Goal: Transaction & Acquisition: Purchase product/service

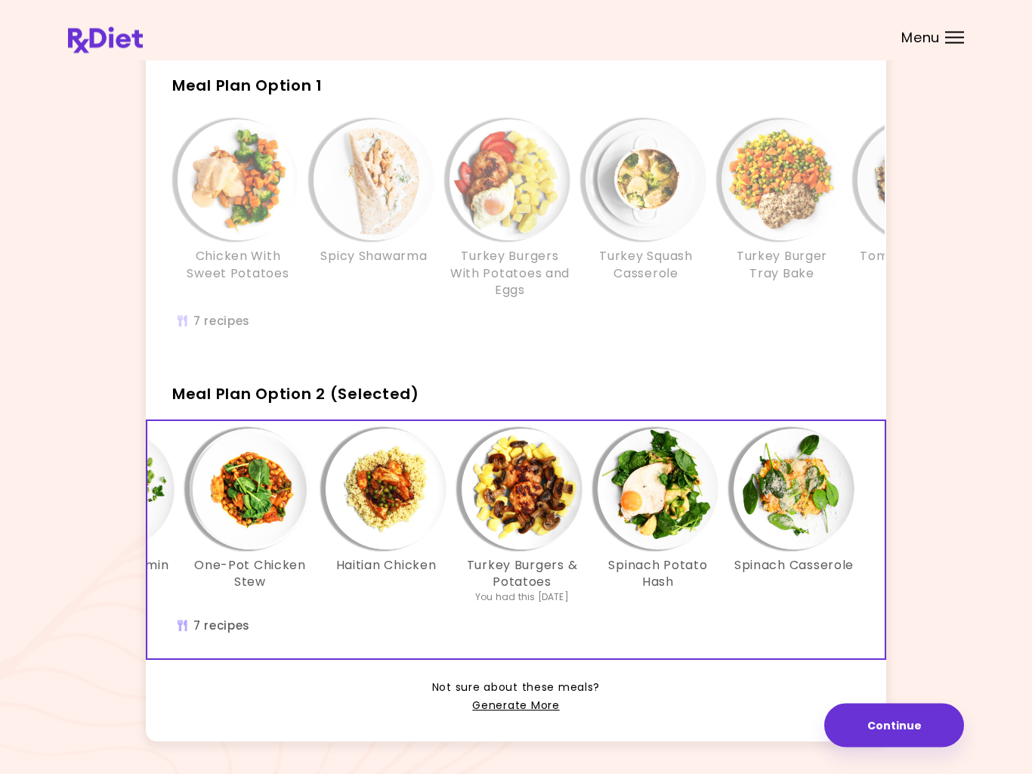
scroll to position [118, 0]
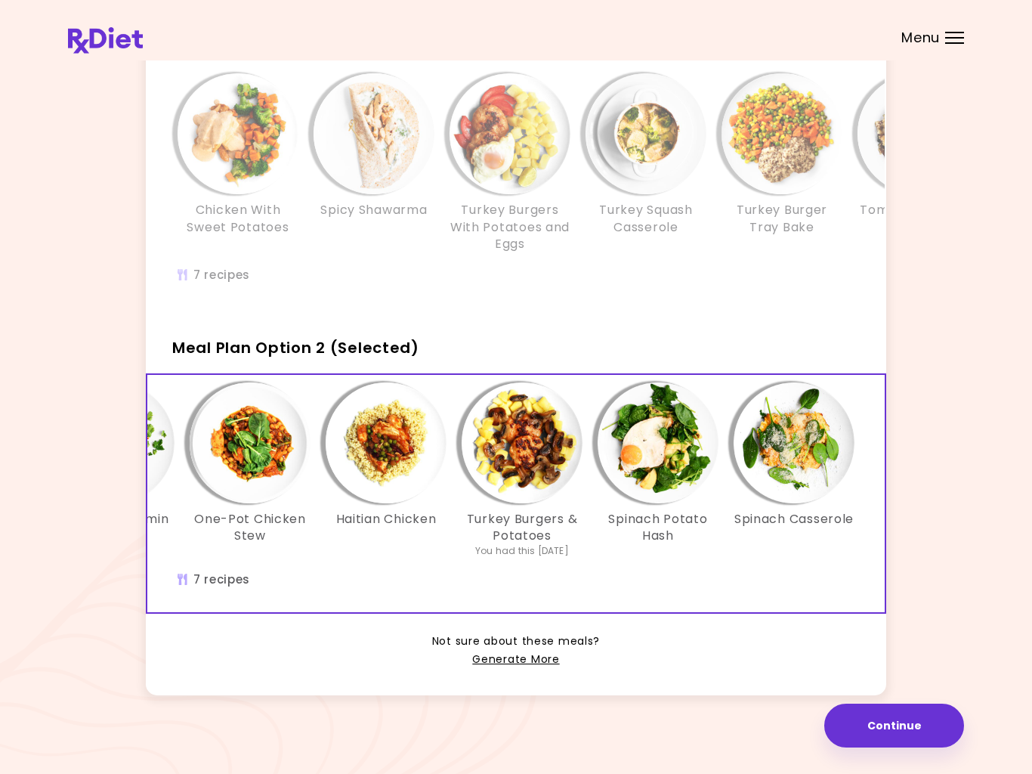
click at [525, 658] on link "Generate More" at bounding box center [515, 659] width 87 height 18
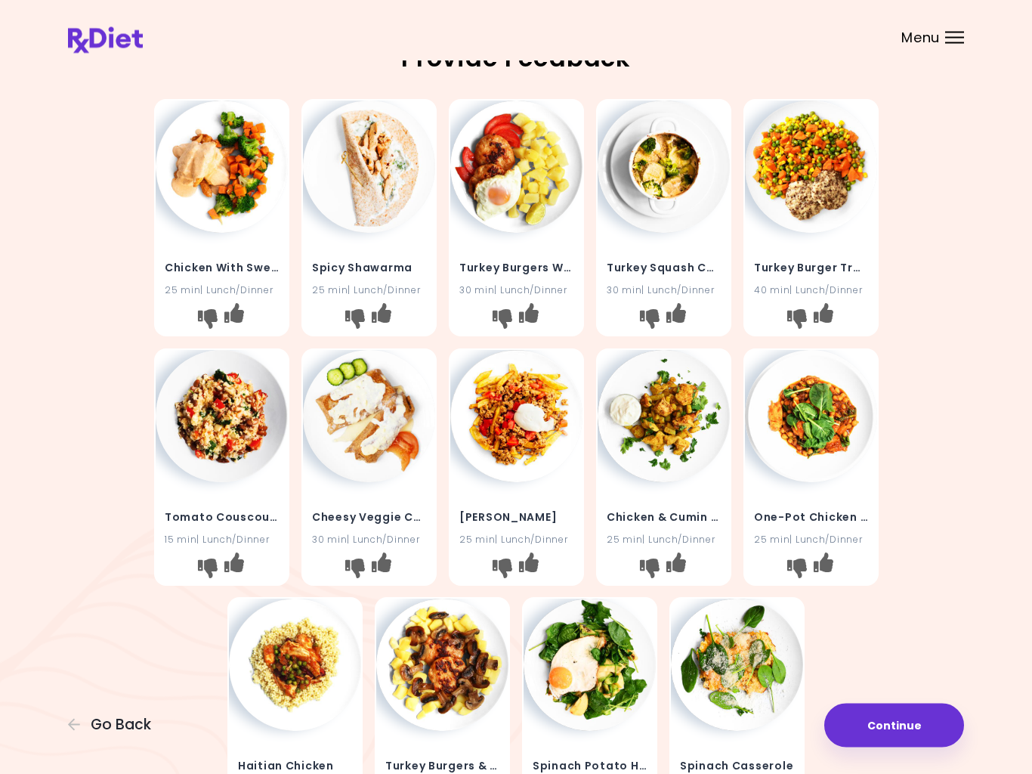
scroll to position [18, 0]
click at [221, 448] on img at bounding box center [222, 416] width 132 height 132
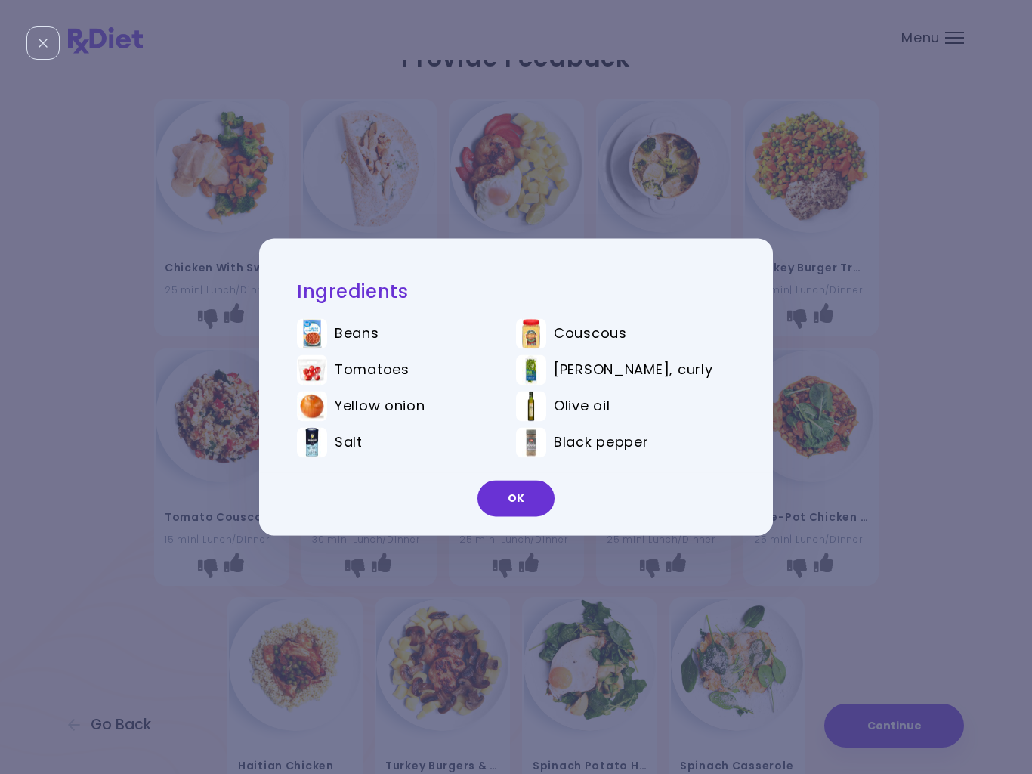
click at [517, 487] on button "OK" at bounding box center [515, 498] width 77 height 36
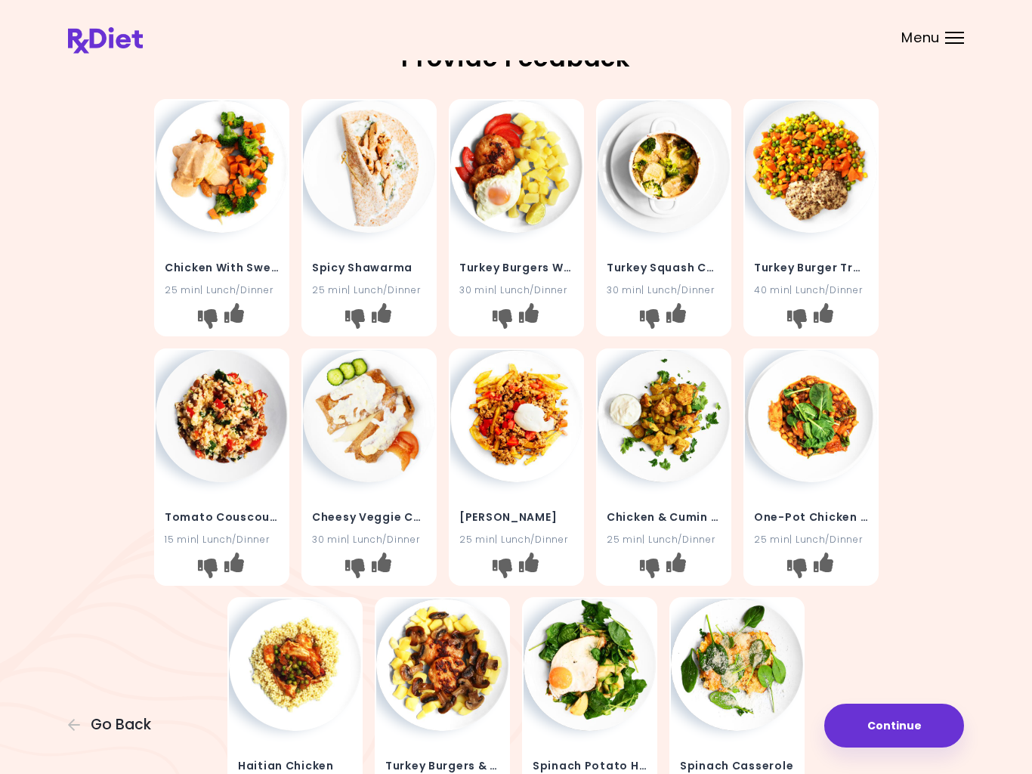
click at [239, 558] on icon "I like this recipe" at bounding box center [234, 562] width 20 height 20
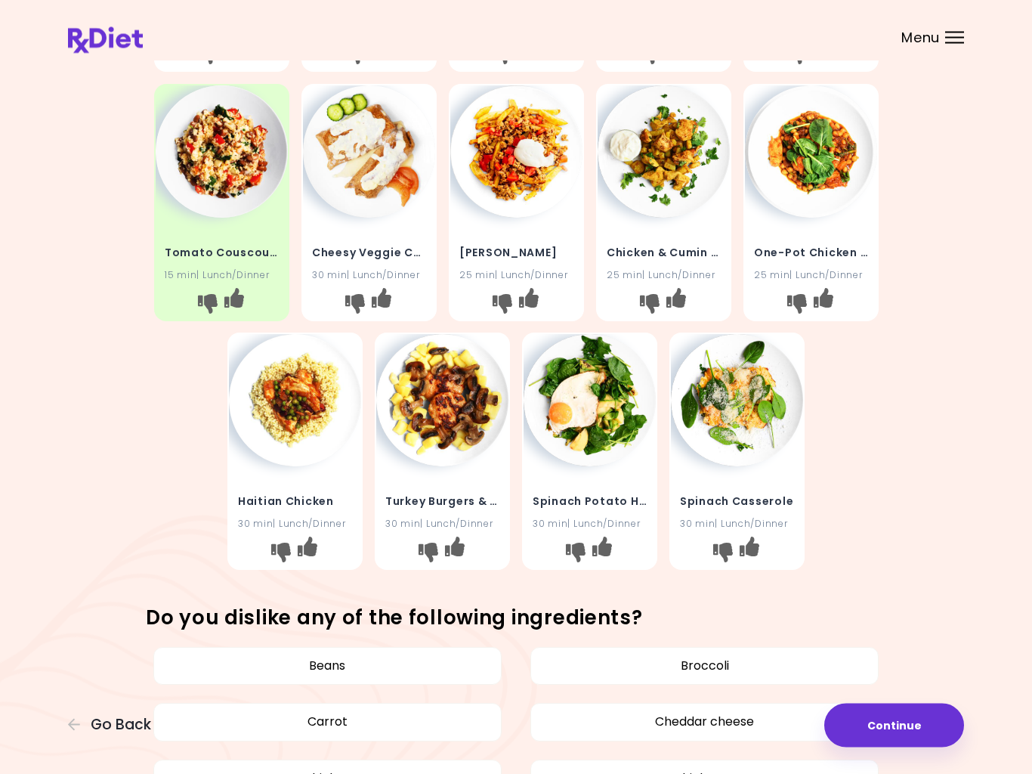
scroll to position [283, 0]
click at [594, 448] on img at bounding box center [590, 400] width 132 height 132
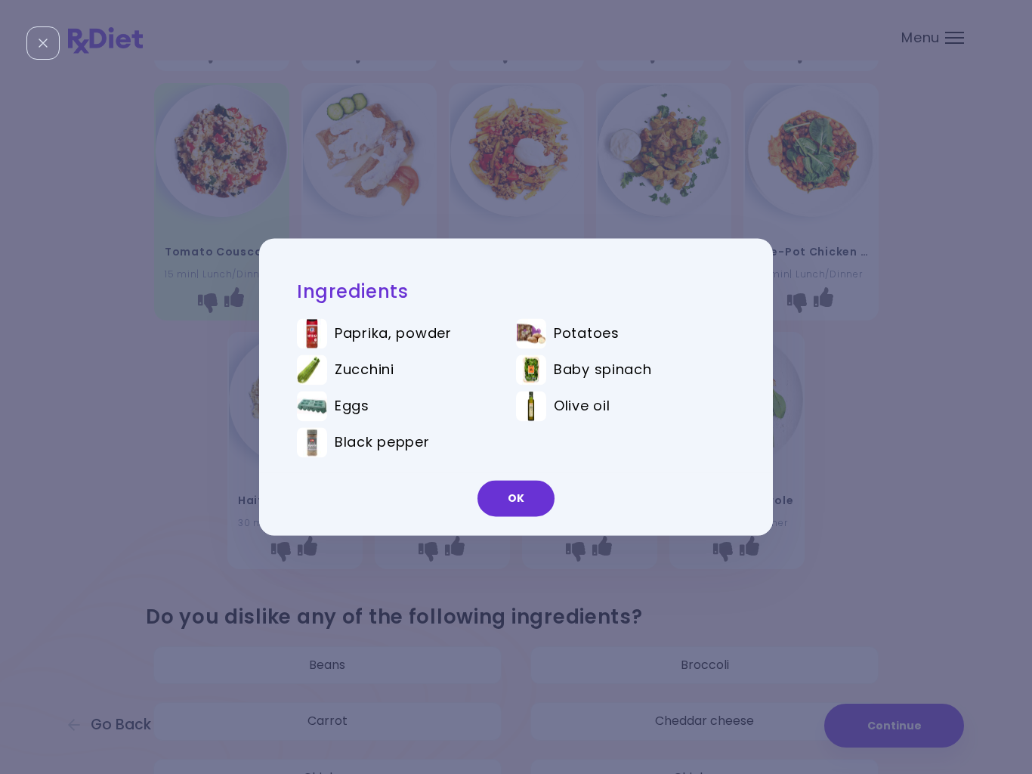
click at [507, 498] on button "OK" at bounding box center [515, 498] width 77 height 36
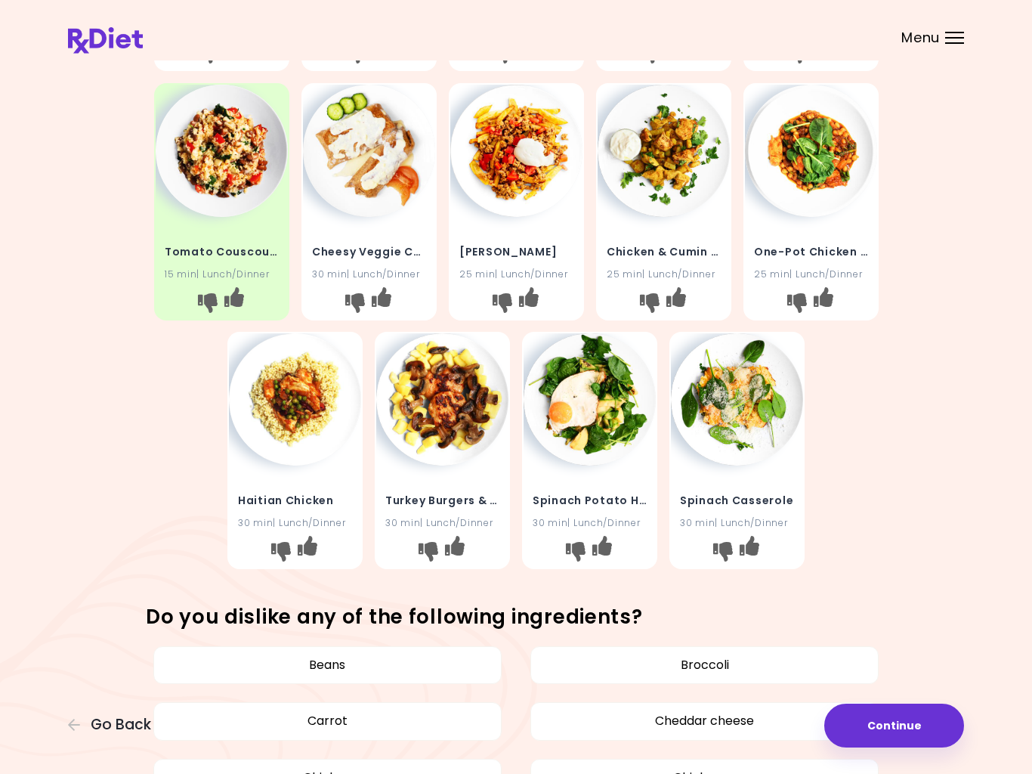
click at [885, 712] on button "Continue" at bounding box center [894, 725] width 140 height 44
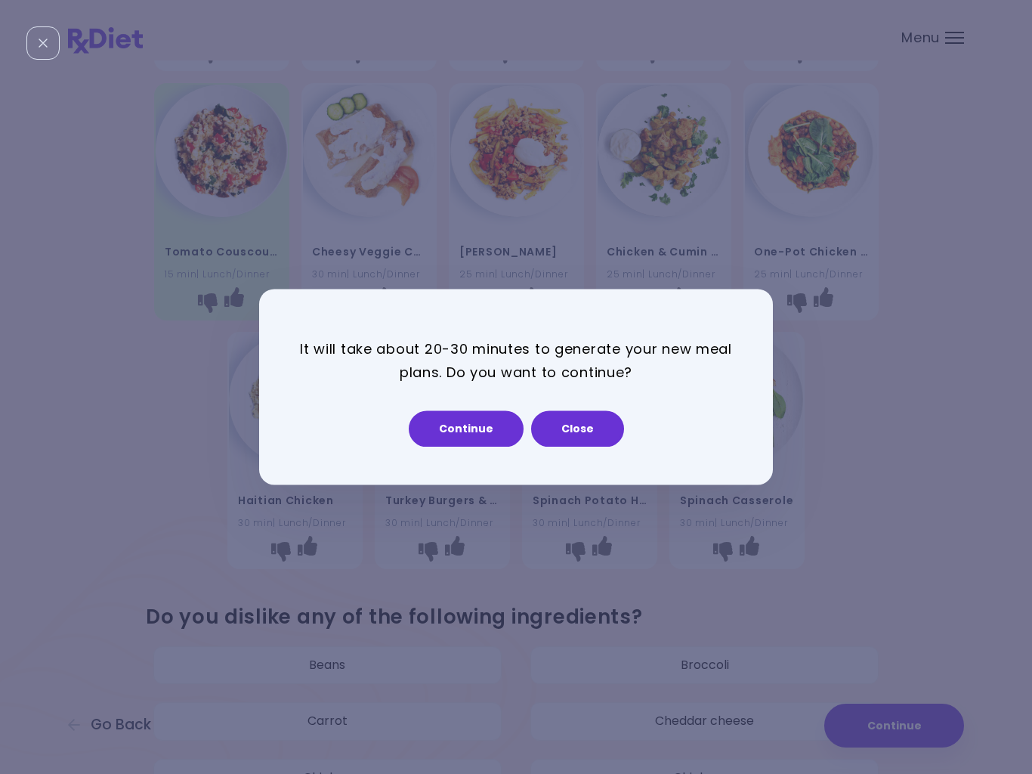
click at [463, 420] on button "Continue" at bounding box center [466, 429] width 115 height 36
select select "*"
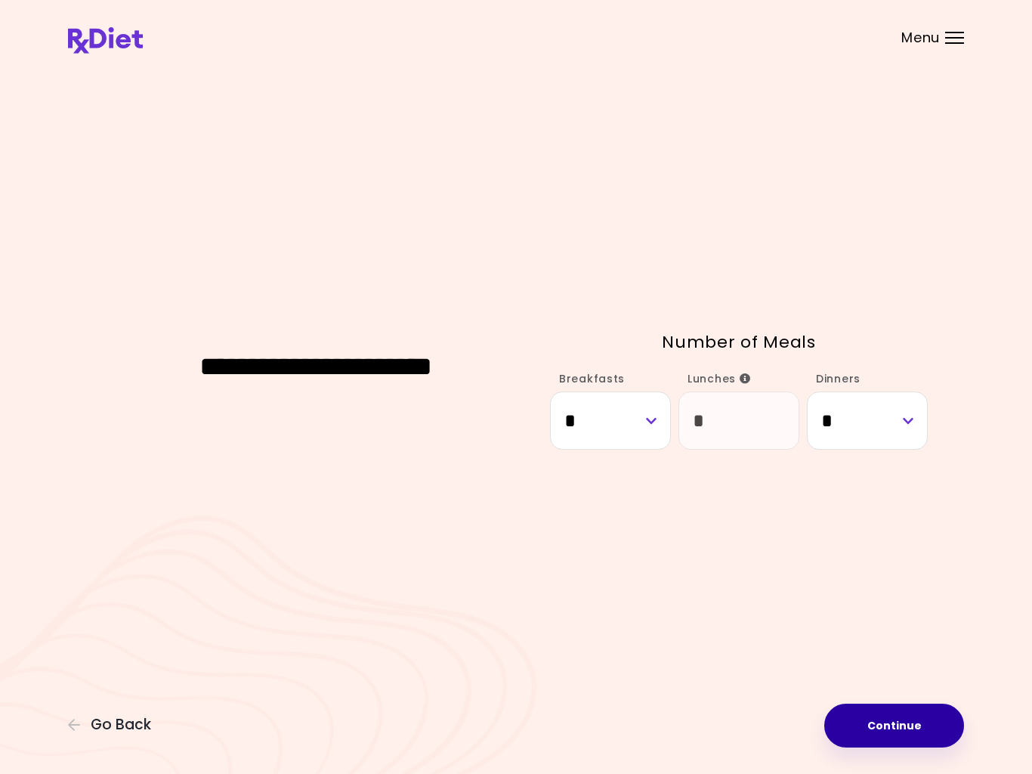
click at [870, 737] on button "Continue" at bounding box center [894, 725] width 140 height 44
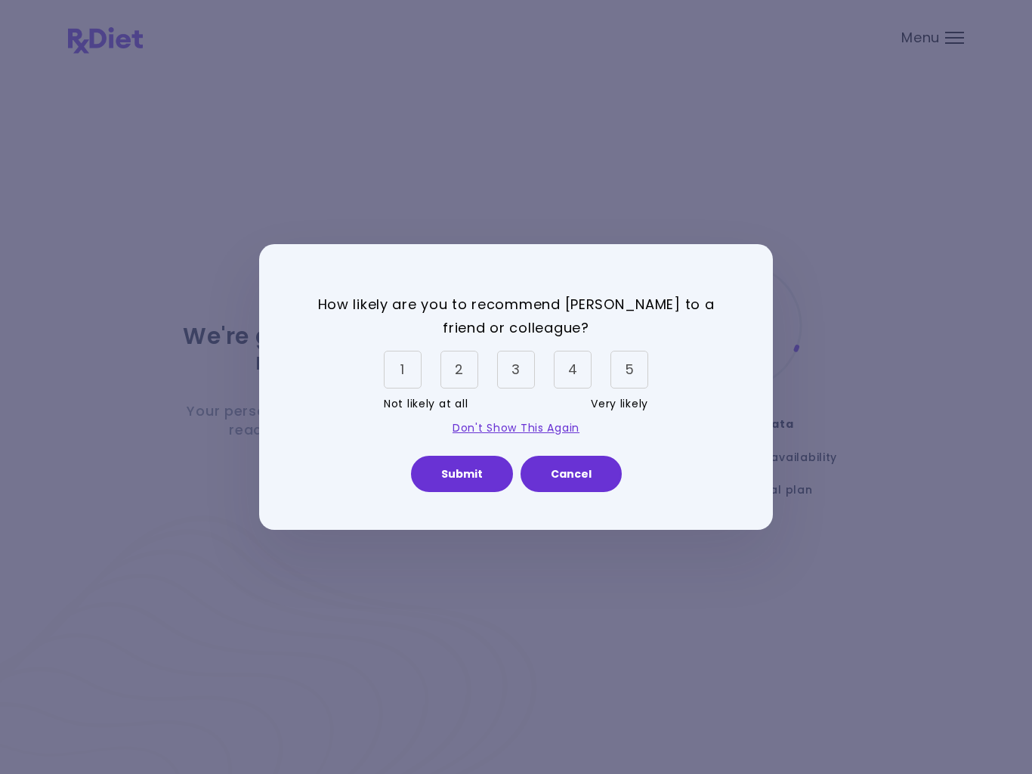
click at [638, 381] on div "5" at bounding box center [629, 370] width 38 height 38
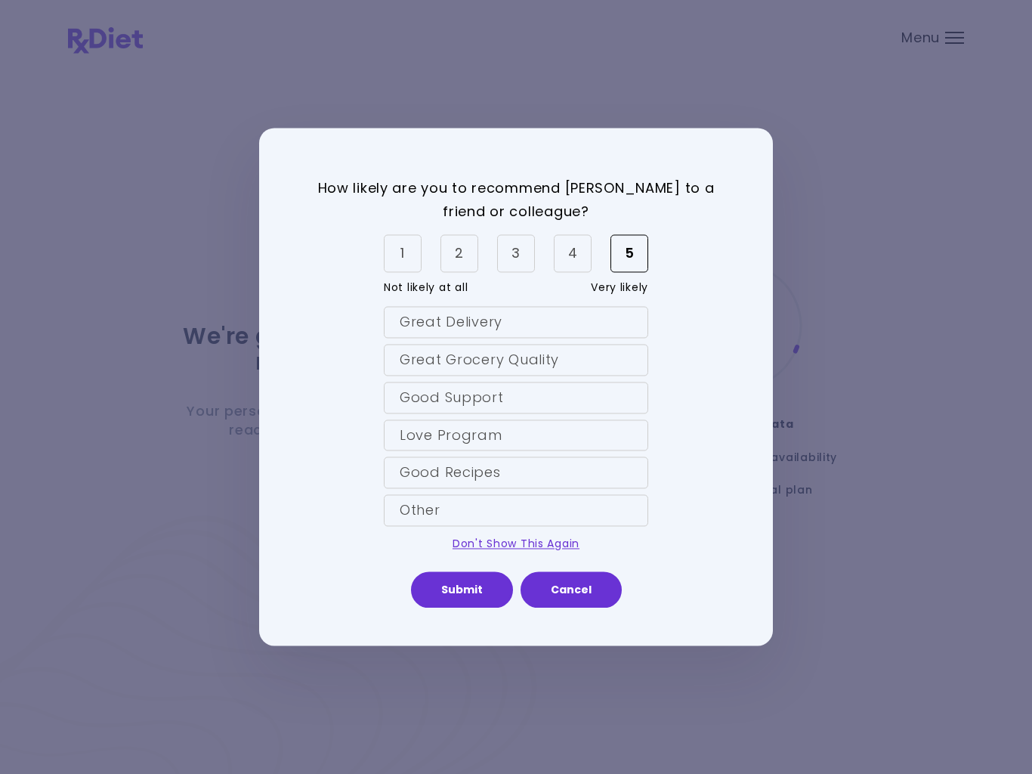
click at [559, 326] on div "Great Delivery" at bounding box center [516, 323] width 264 height 32
click at [459, 471] on div "Good Recipes" at bounding box center [516, 473] width 264 height 32
click at [456, 397] on div "Good Support" at bounding box center [516, 398] width 264 height 32
click at [460, 364] on div "Great Grocery Quality" at bounding box center [516, 360] width 264 height 32
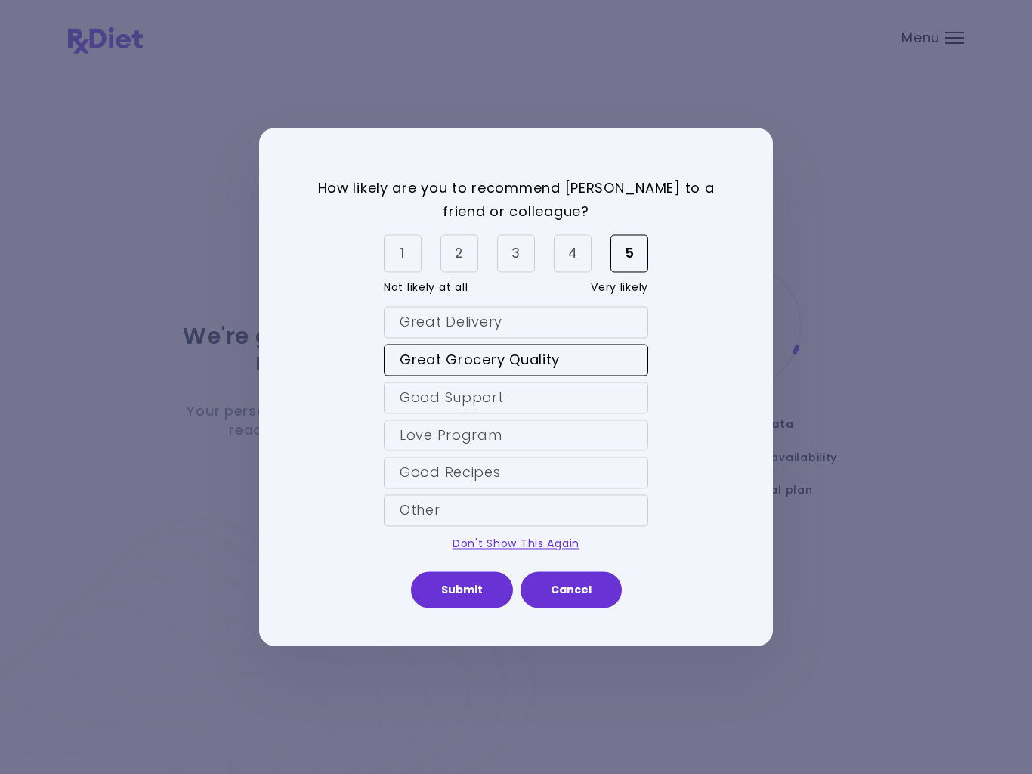
click at [23, 388] on div "How likely are you to recommend [PERSON_NAME] to a friend or colleague? 1 2 3 4…" at bounding box center [516, 387] width 1032 height 774
click at [450, 573] on button "Submit" at bounding box center [462, 590] width 102 height 36
